Goal: Task Accomplishment & Management: Use online tool/utility

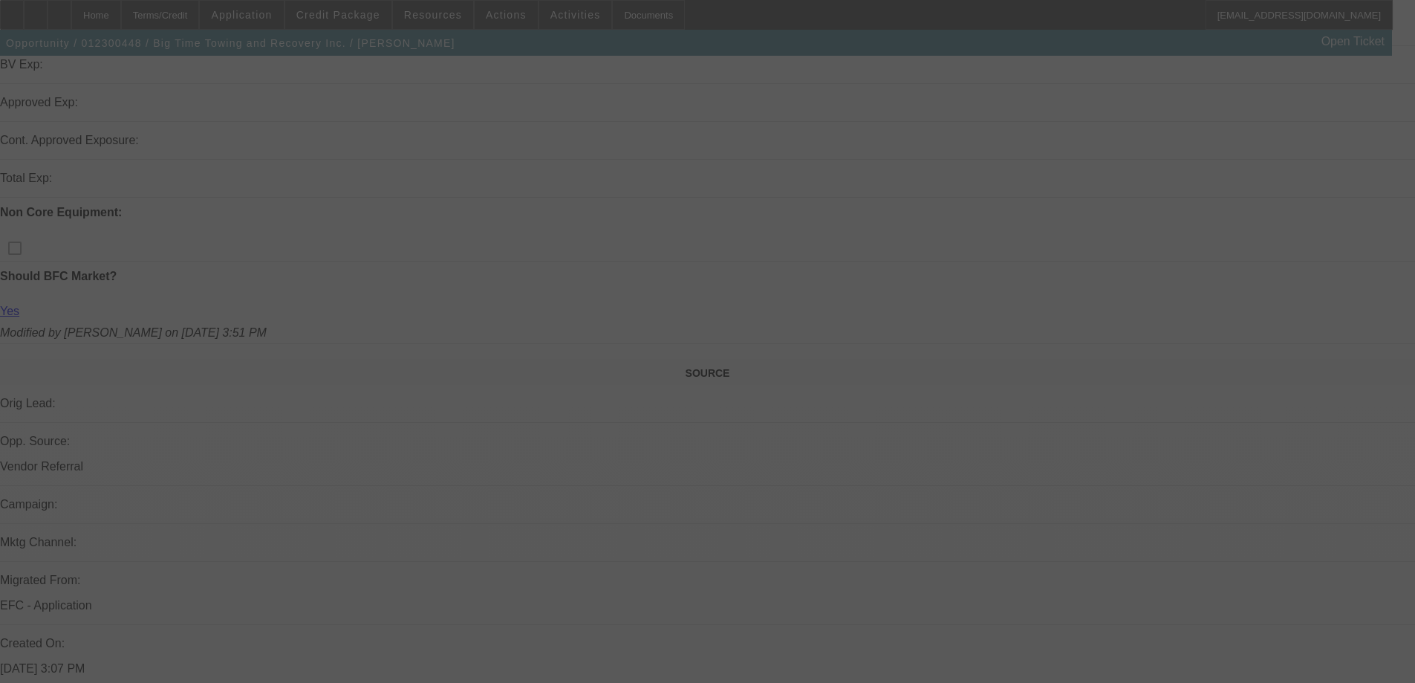
scroll to position [648, 0]
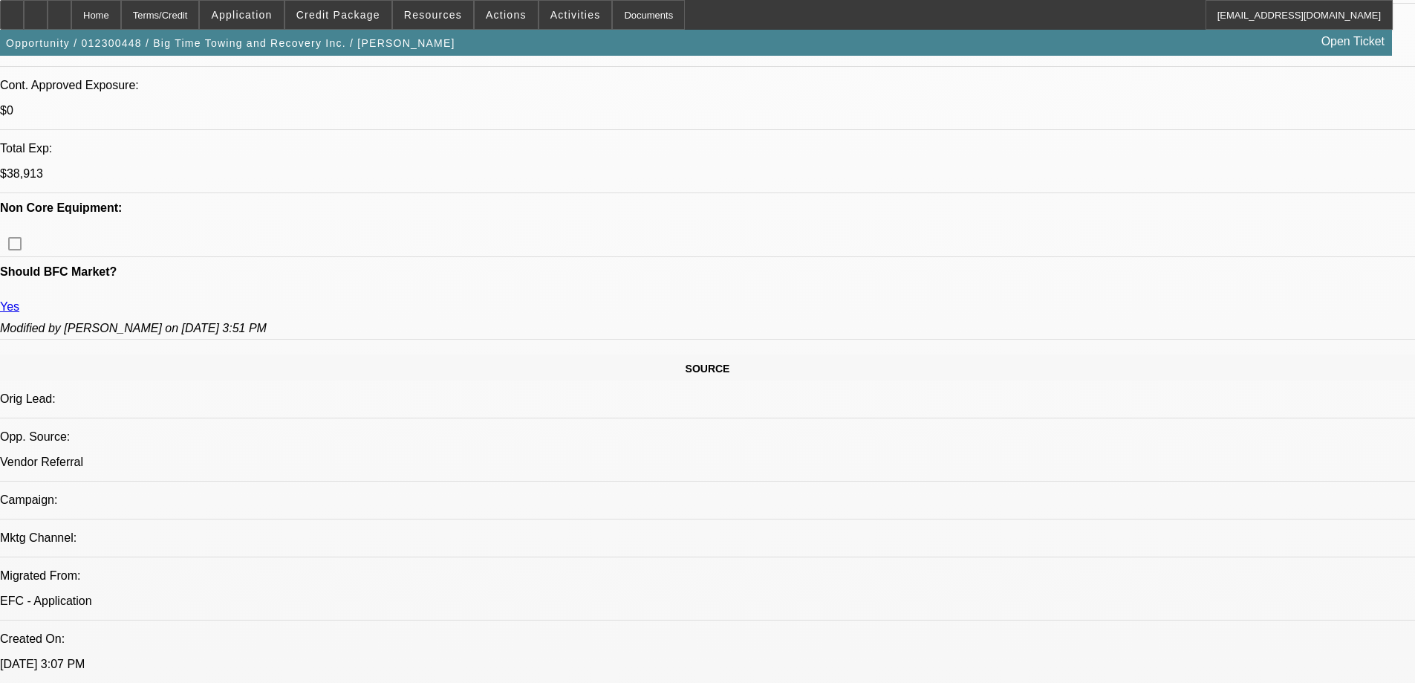
select select "0.2"
select select "2"
select select "0.1"
select select "4"
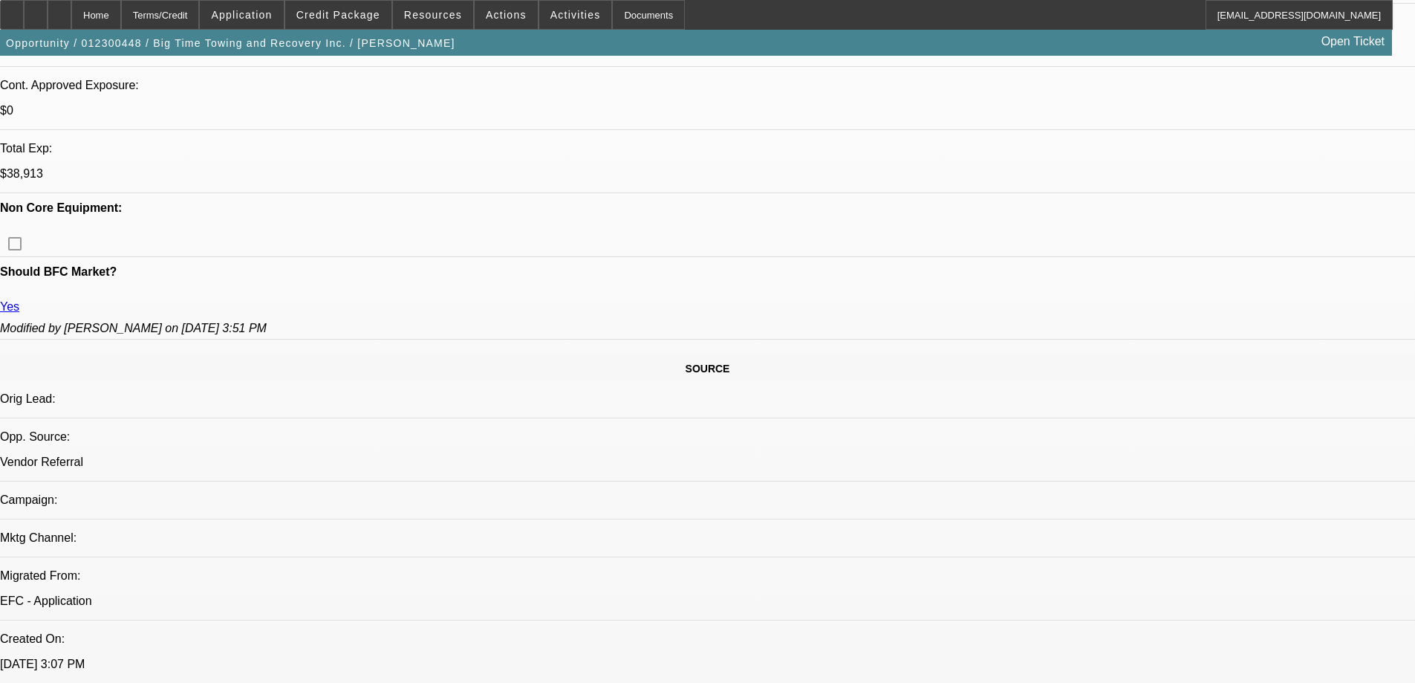
select select "0.2"
select select "2"
select select "0.1"
select select "4"
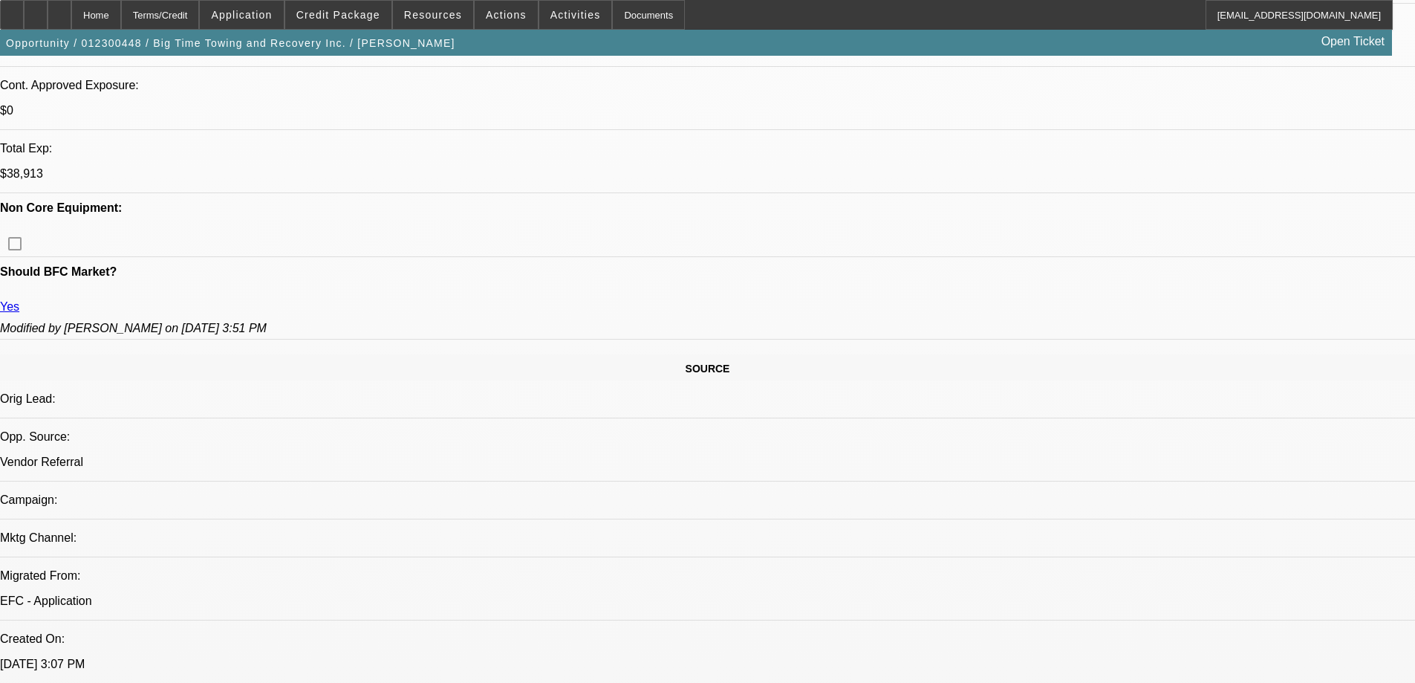
select select "0.2"
select select "2"
select select "0.1"
select select "4"
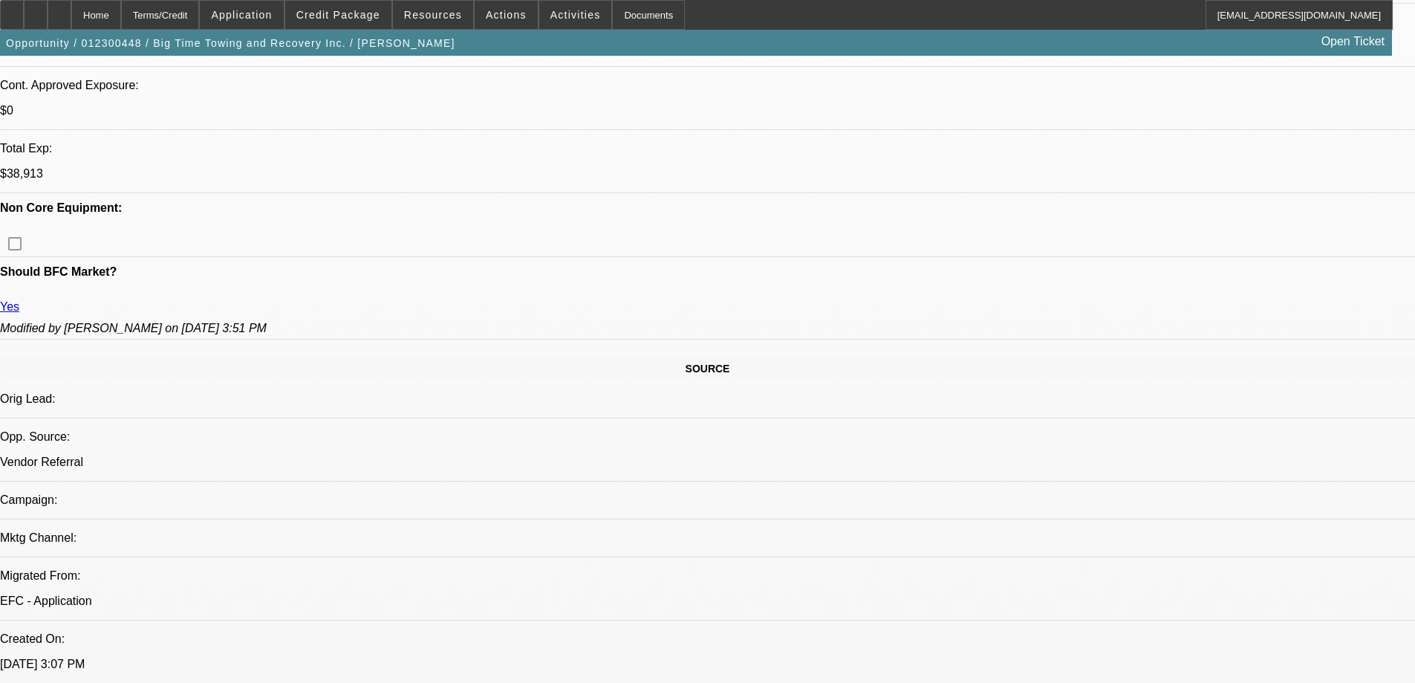
select select "0.2"
select select "2"
select select "0.1"
select select "4"
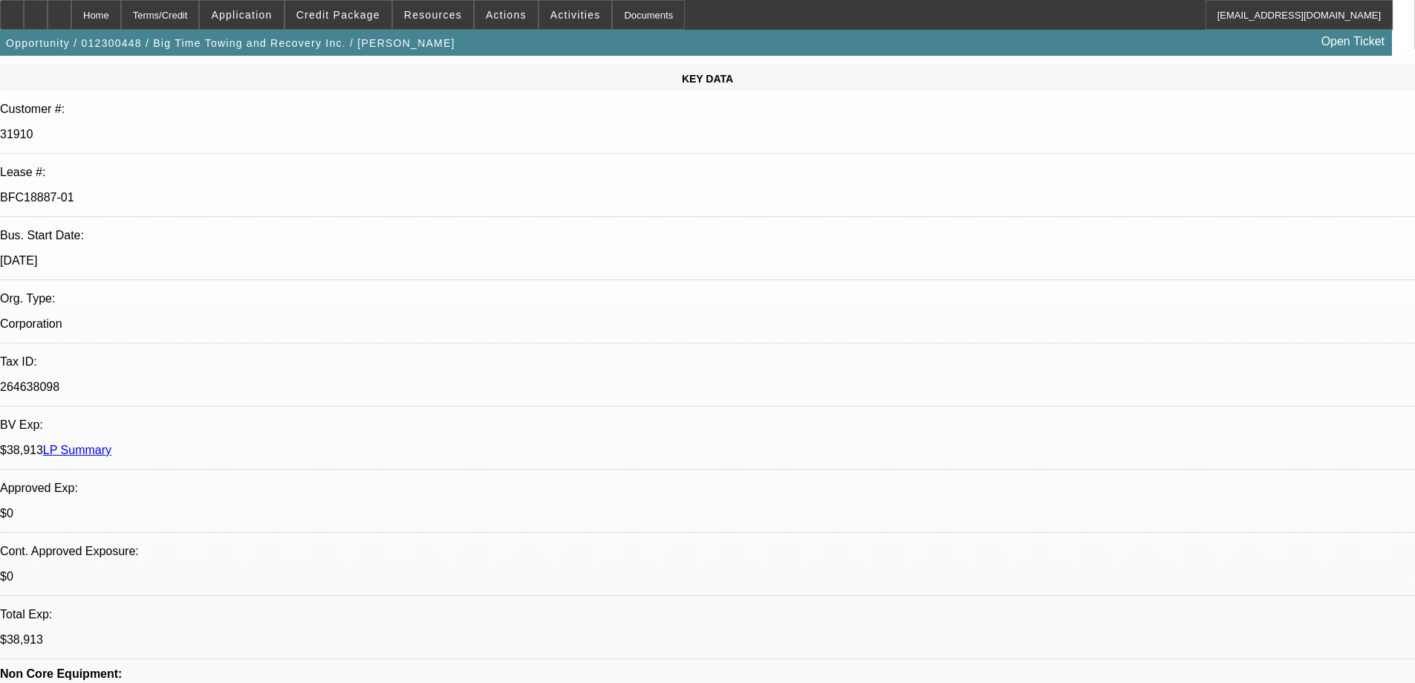
scroll to position [0, 0]
